Goal: Find specific page/section: Find specific page/section

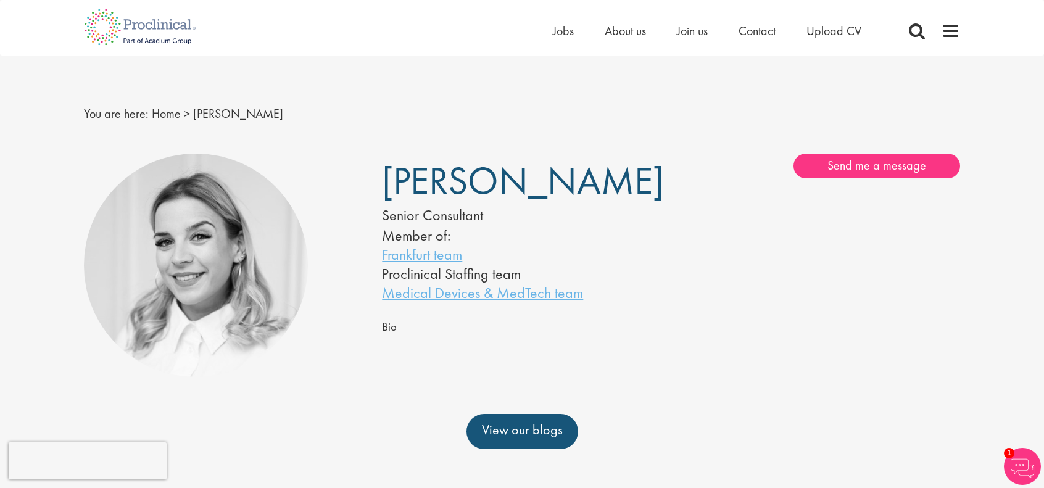
click at [629, 39] on li "About us" at bounding box center [625, 31] width 41 height 19
click at [628, 35] on span "About us" at bounding box center [625, 31] width 41 height 16
